Goal: Navigation & Orientation: Find specific page/section

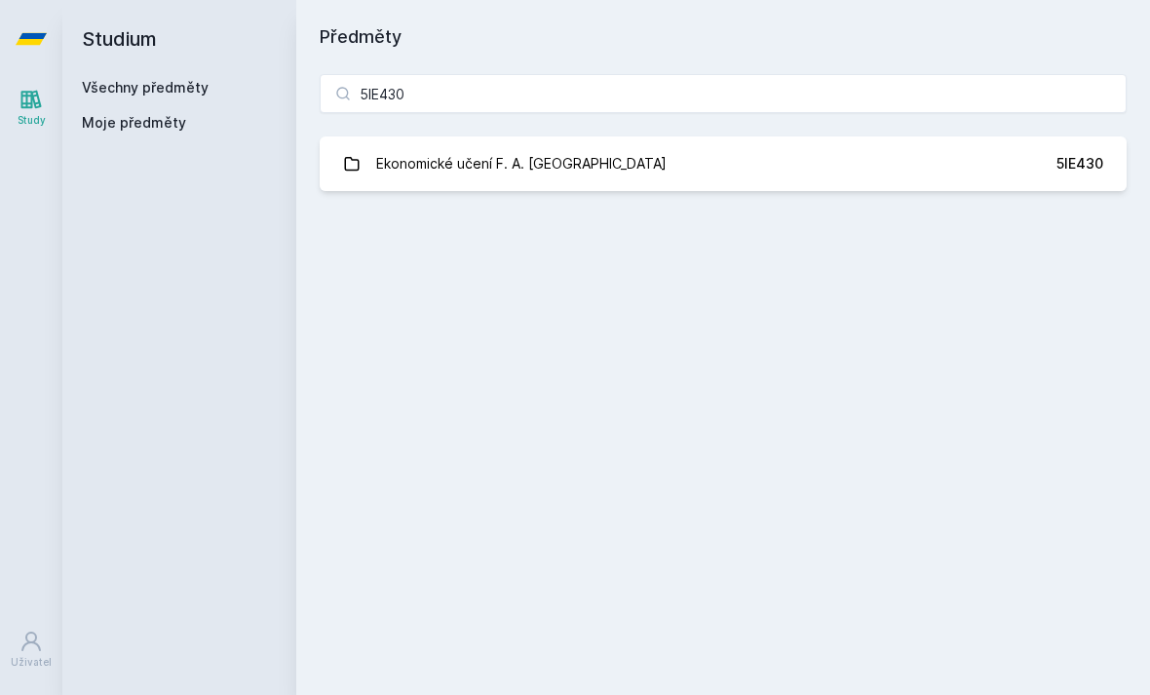
type input "5IE430"
click at [407, 179] on div "Ekonomické učení F. A. [GEOGRAPHIC_DATA]" at bounding box center [521, 163] width 290 height 39
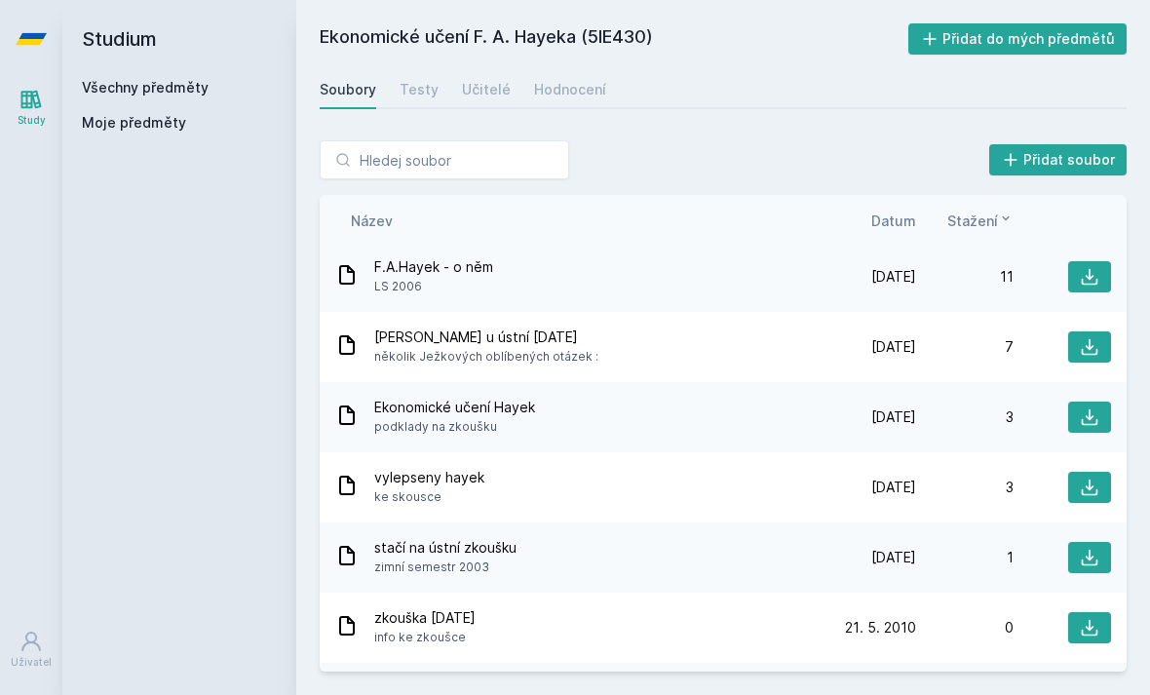
scroll to position [214, 0]
click at [417, 88] on div "Testy" at bounding box center [419, 89] width 39 height 19
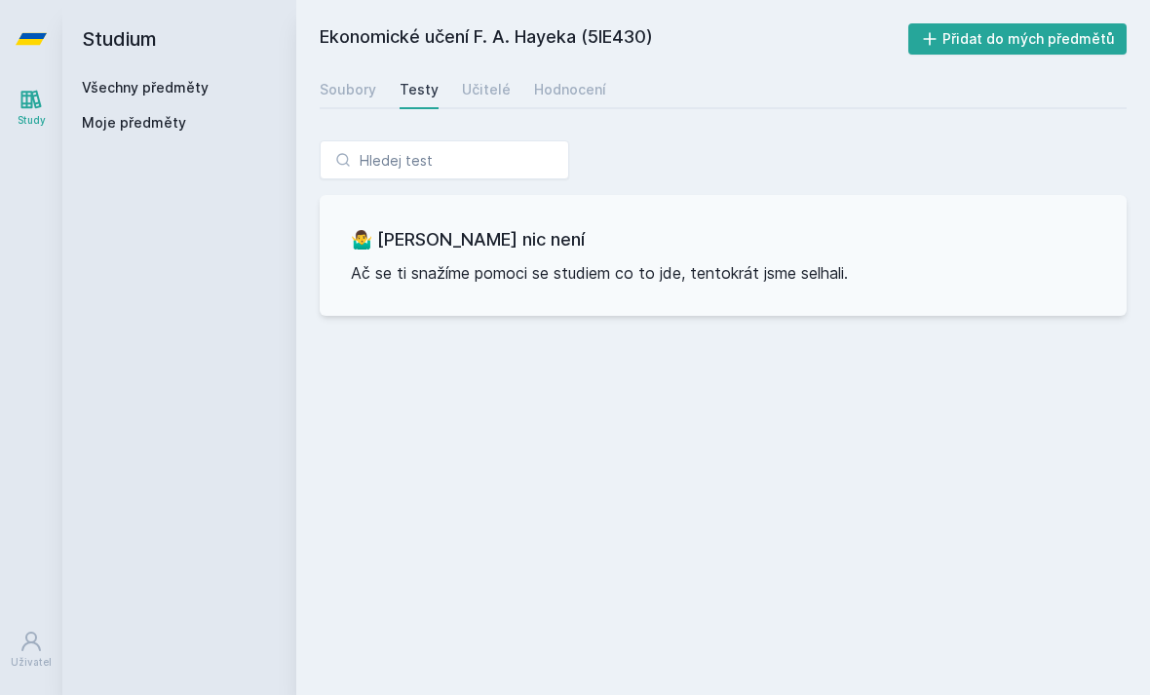
click at [482, 85] on div "Učitelé" at bounding box center [486, 89] width 49 height 19
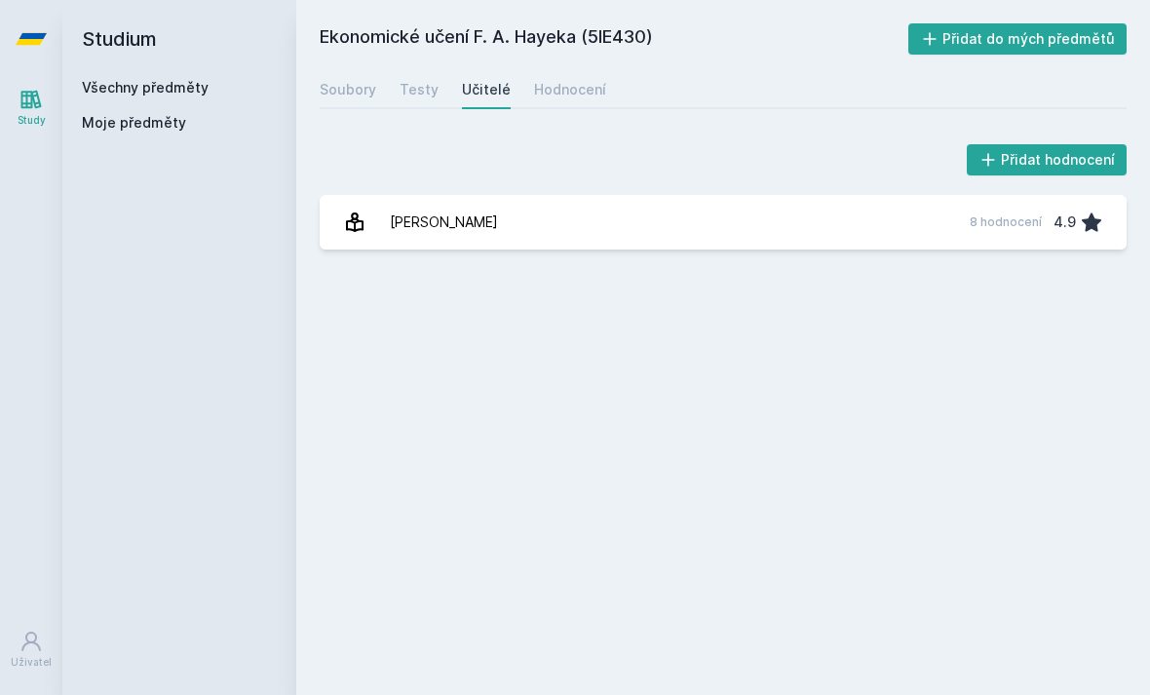
click at [561, 89] on div "Hodnocení" at bounding box center [570, 89] width 72 height 19
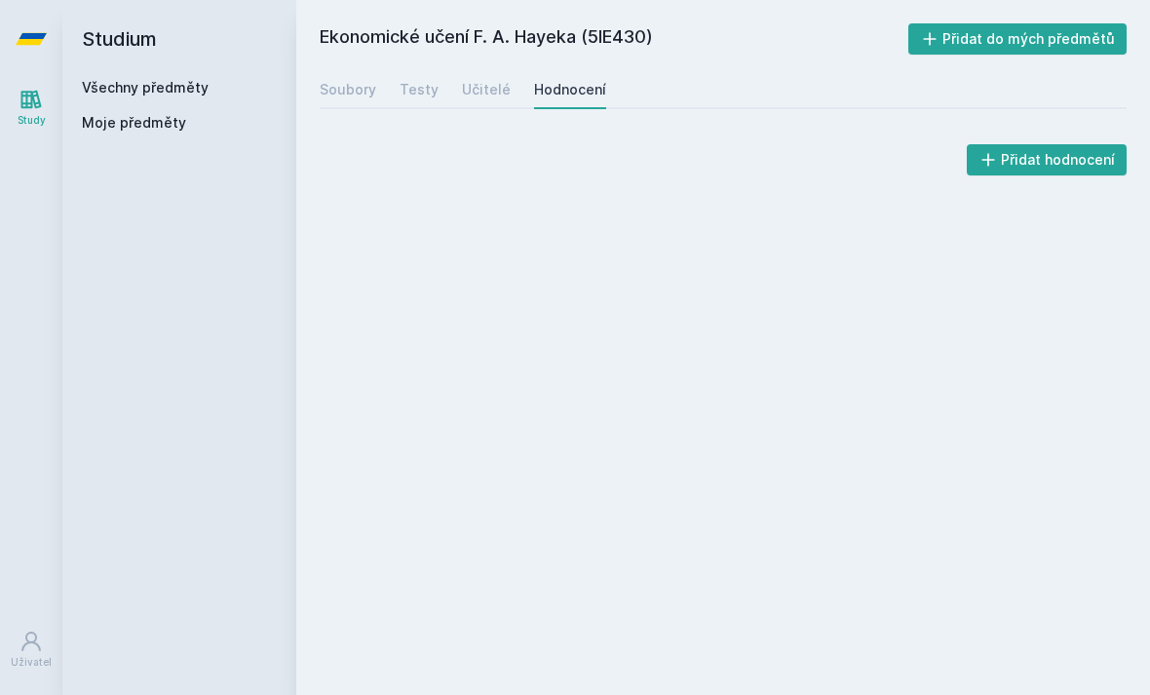
click at [491, 91] on div "Učitelé" at bounding box center [486, 89] width 49 height 19
